Goal: Task Accomplishment & Management: Use online tool/utility

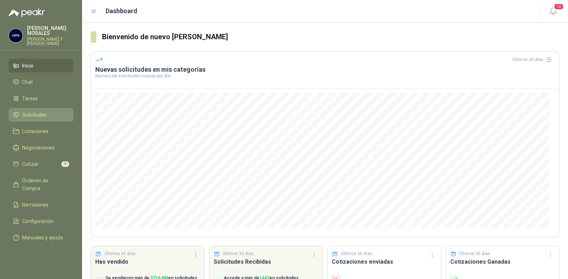
click at [29, 111] on span "Solicitudes" at bounding box center [34, 115] width 25 height 8
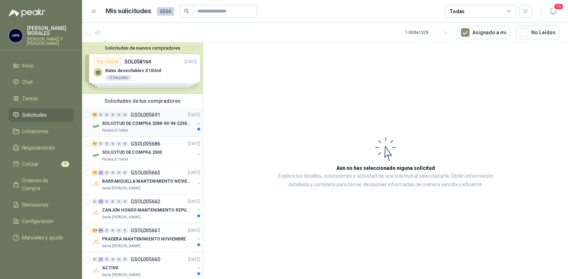
click at [146, 113] on p "GSOL005691" at bounding box center [145, 114] width 30 height 5
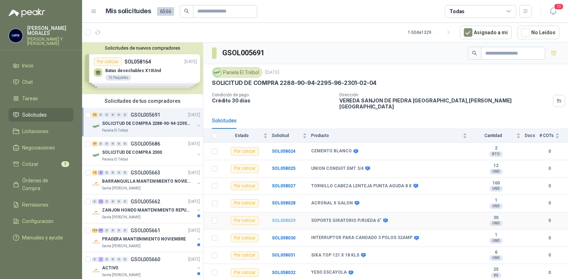
click at [286, 218] on b "SOL058029" at bounding box center [284, 220] width 24 height 5
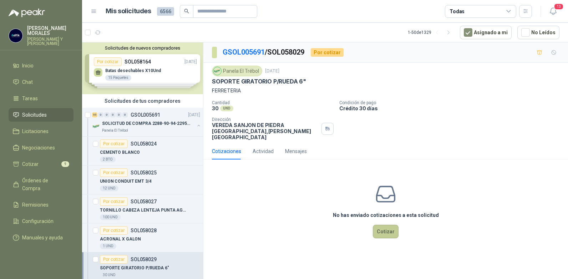
click at [381, 226] on button "Cotizar" at bounding box center [386, 232] width 26 height 14
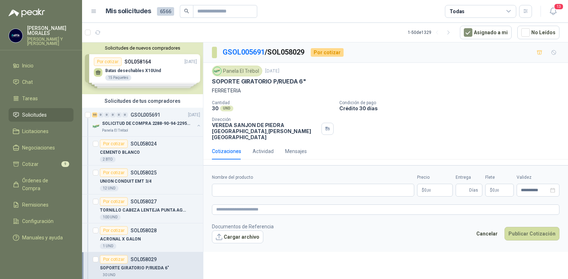
click at [441, 184] on p "$ 0 ,00" at bounding box center [435, 190] width 36 height 13
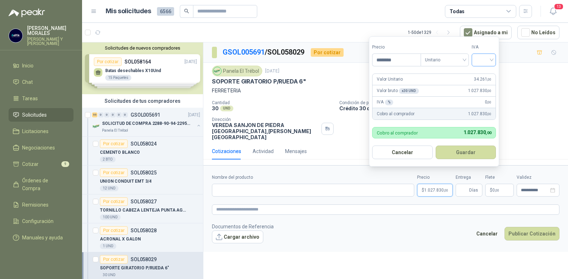
type input "********"
click at [491, 61] on input "search" at bounding box center [484, 59] width 16 height 11
click at [484, 73] on div "19%" at bounding box center [484, 75] width 13 height 8
click at [469, 149] on button "Guardar" at bounding box center [466, 152] width 61 height 14
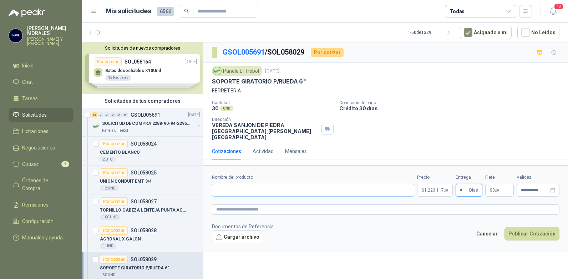
type input "*"
click at [239, 184] on input "Nombre del producto" at bounding box center [313, 190] width 202 height 13
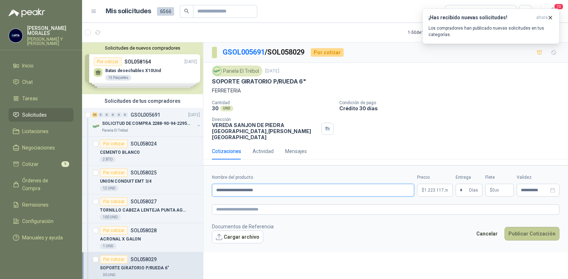
type input "**********"
click at [527, 229] on button "Publicar Cotización" at bounding box center [531, 234] width 55 height 14
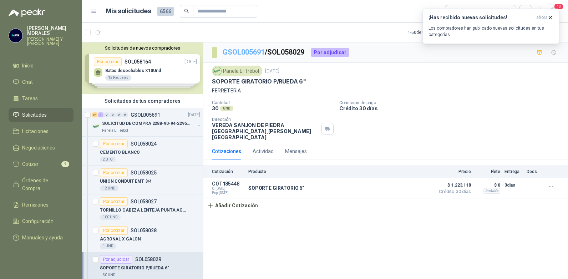
click at [241, 52] on link "GSOL005691" at bounding box center [243, 52] width 42 height 9
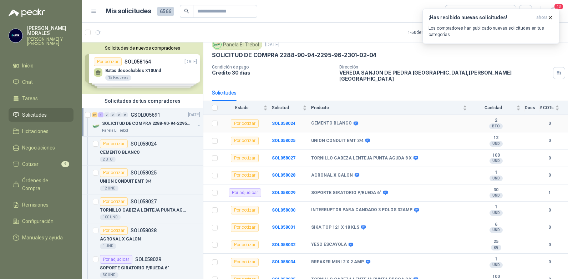
scroll to position [36, 0]
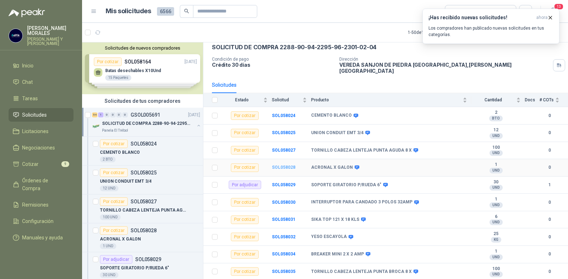
click at [281, 165] on b "SOL058028" at bounding box center [284, 167] width 24 height 5
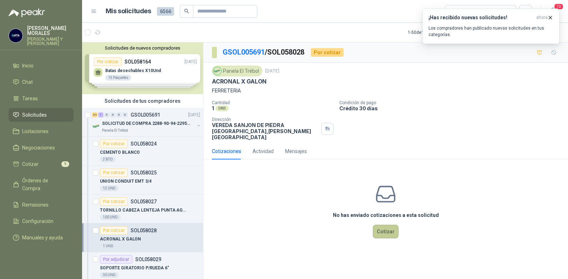
click at [385, 225] on button "Cotizar" at bounding box center [386, 232] width 26 height 14
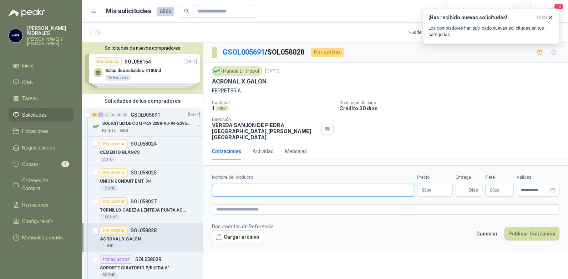
click at [331, 185] on input "Nombre del producto" at bounding box center [313, 190] width 202 height 13
type input "**********"
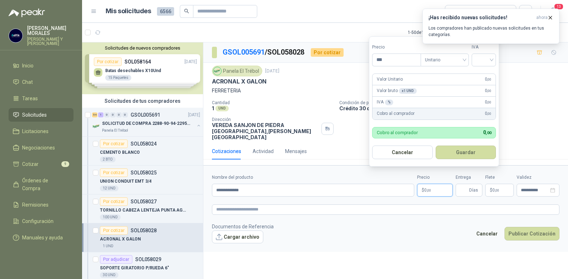
click at [440, 186] on p "$ 0 ,00" at bounding box center [435, 190] width 36 height 13
type input "********"
click at [491, 59] on input "search" at bounding box center [484, 59] width 16 height 11
click at [479, 75] on div "19%" at bounding box center [484, 75] width 13 height 8
click at [466, 149] on button "Guardar" at bounding box center [466, 152] width 61 height 14
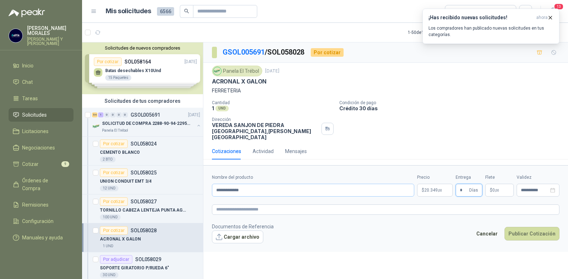
type input "*"
click at [257, 184] on input "**********" at bounding box center [313, 190] width 202 height 13
type input "**********"
click at [530, 227] on button "Publicar Cotización" at bounding box center [531, 234] width 55 height 14
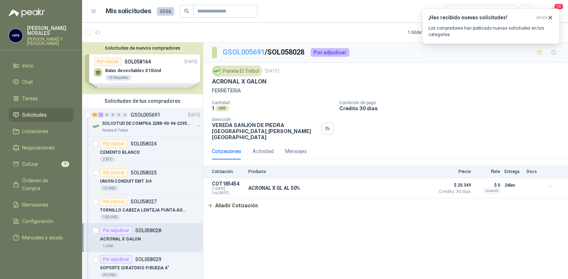
click at [247, 50] on link "GSOL005691" at bounding box center [243, 52] width 42 height 9
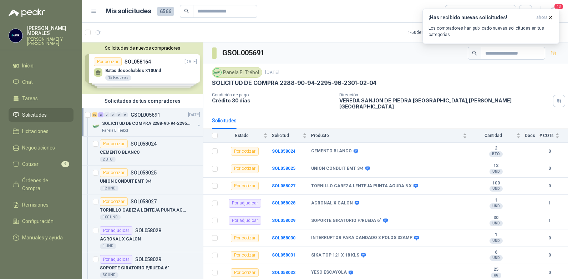
click at [252, 55] on h3 "GSOL005691" at bounding box center [243, 52] width 43 height 11
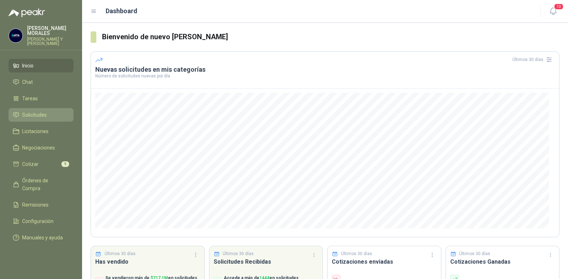
click at [27, 111] on span "Solicitudes" at bounding box center [34, 115] width 25 height 8
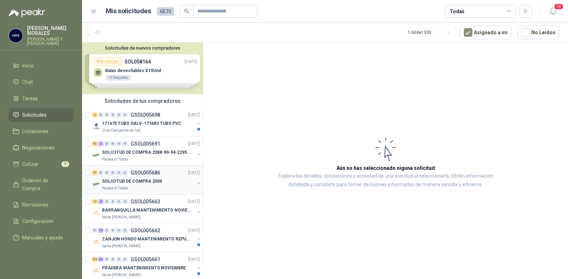
click at [121, 187] on p "Panela El Trébol" at bounding box center [115, 188] width 26 height 6
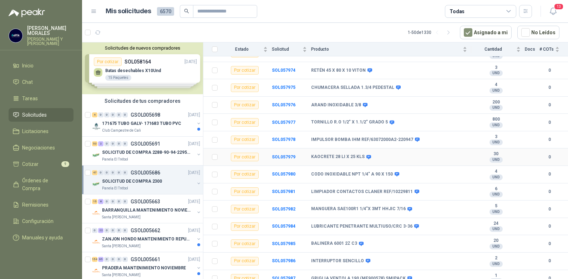
scroll to position [671, 0]
